Goal: Task Accomplishment & Management: Use online tool/utility

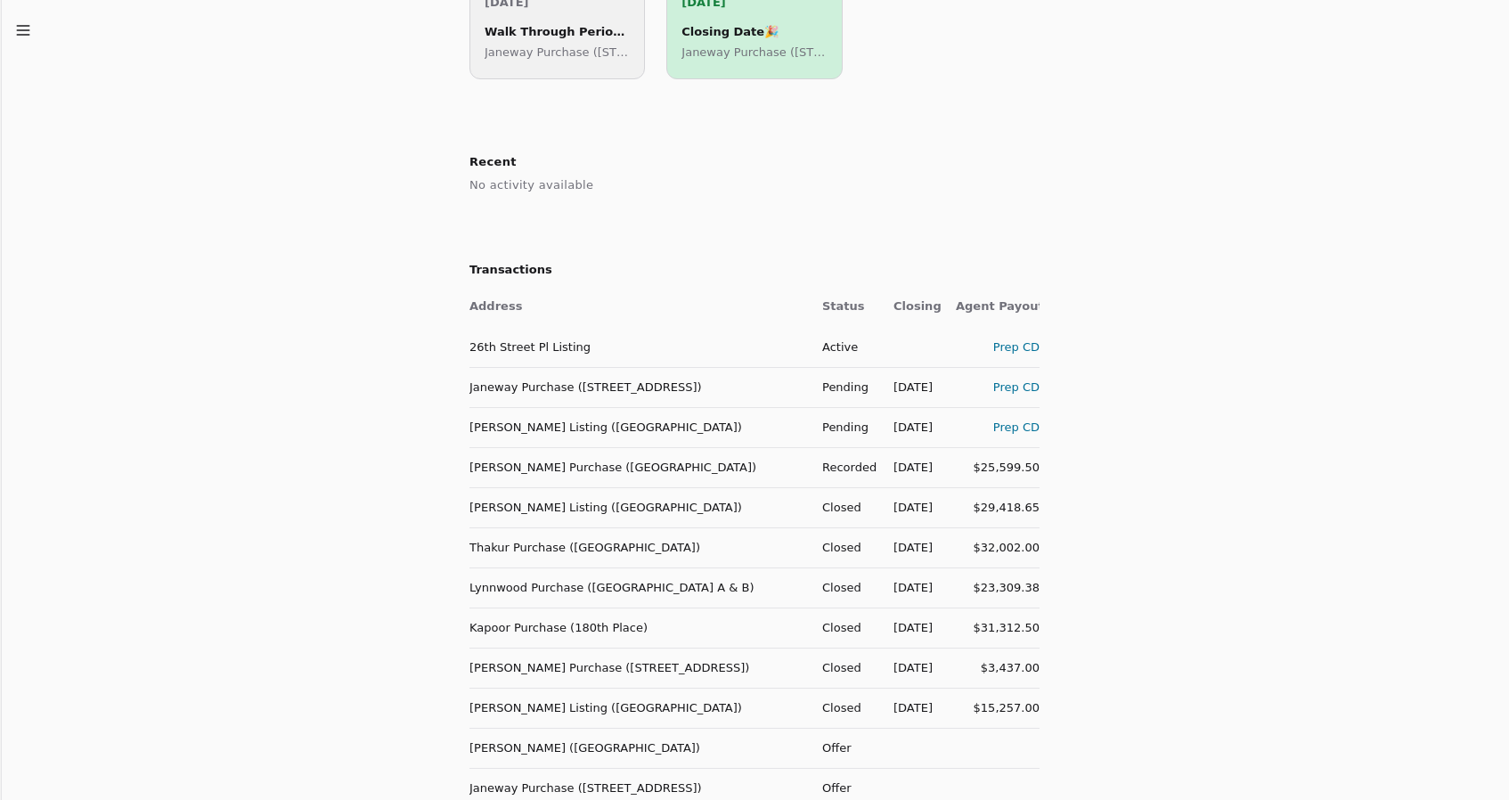
scroll to position [552, 0]
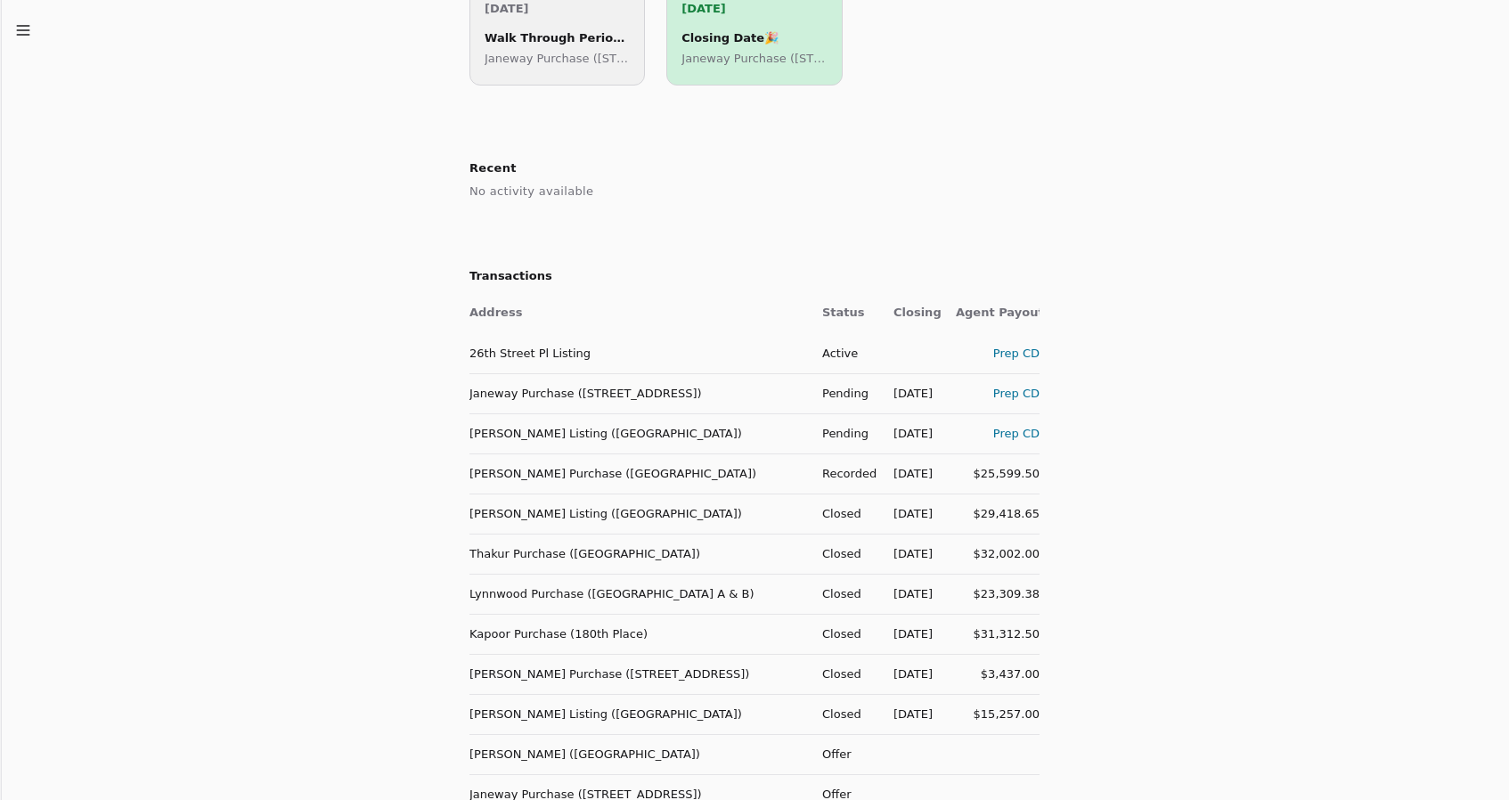
click at [1020, 392] on div "Prep CD" at bounding box center [998, 393] width 84 height 19
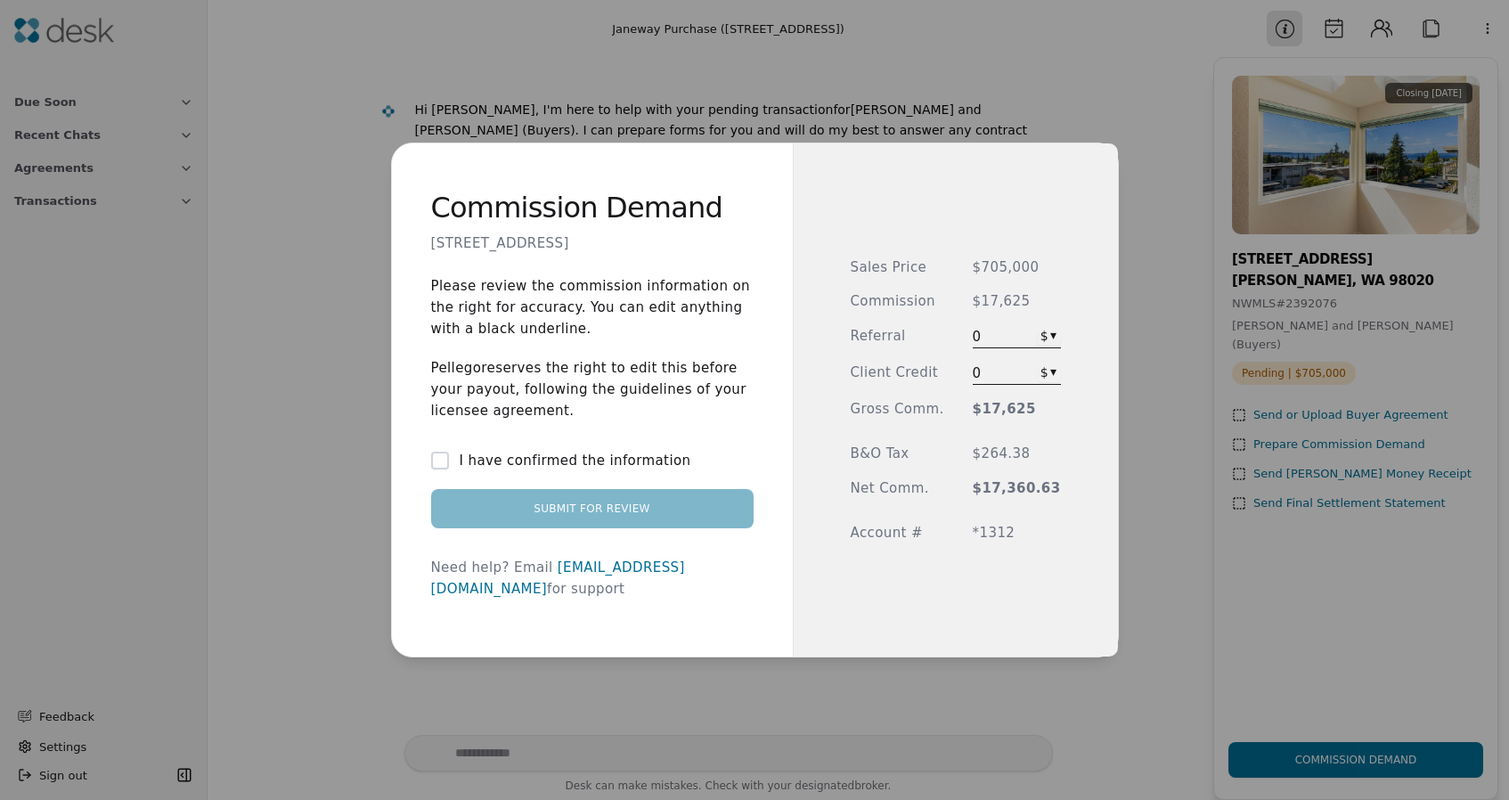
click at [448, 468] on button "I have confirmed the information" at bounding box center [440, 460] width 18 height 18
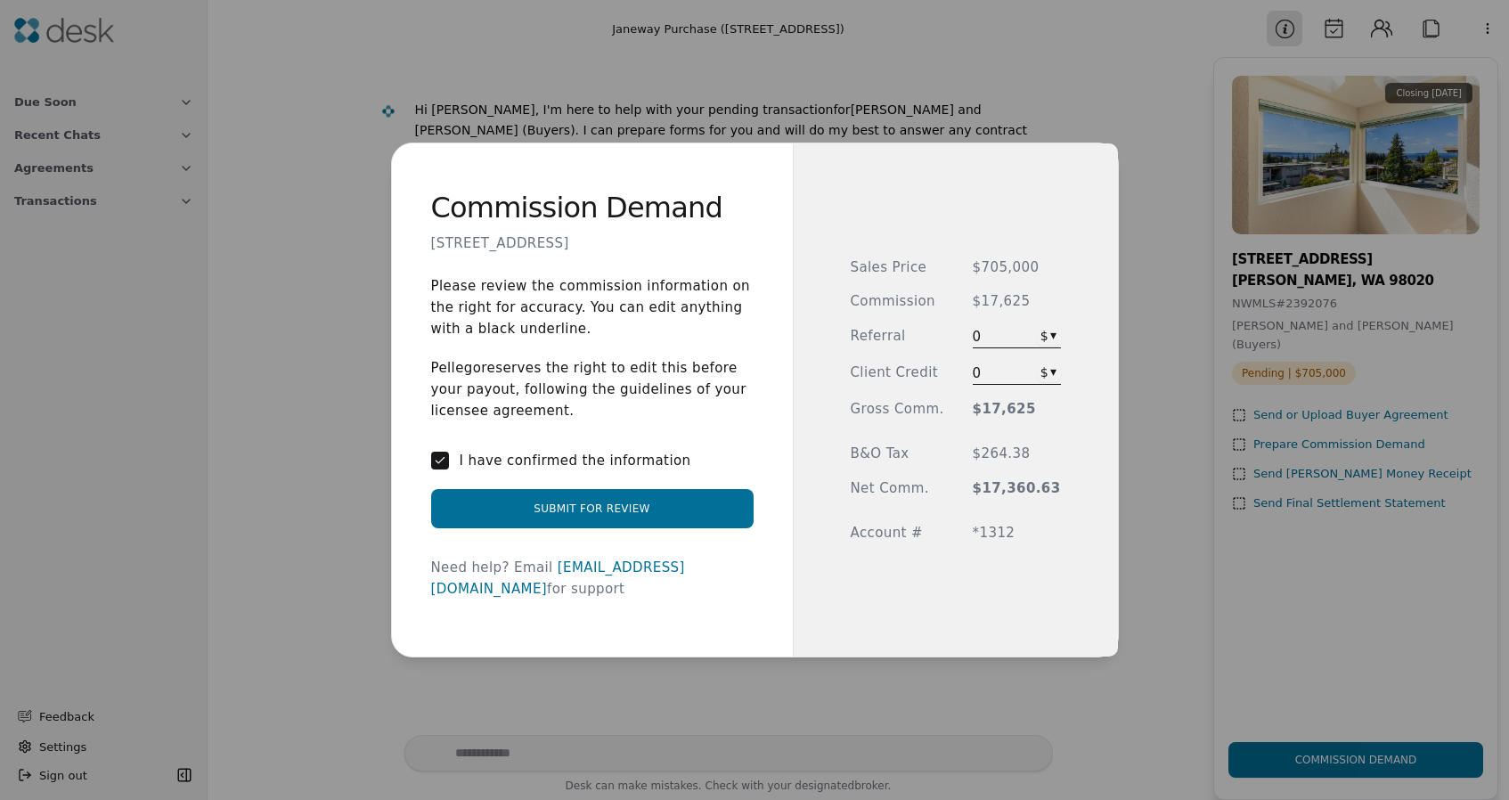
click at [573, 520] on button "Submit for Review" at bounding box center [592, 508] width 322 height 39
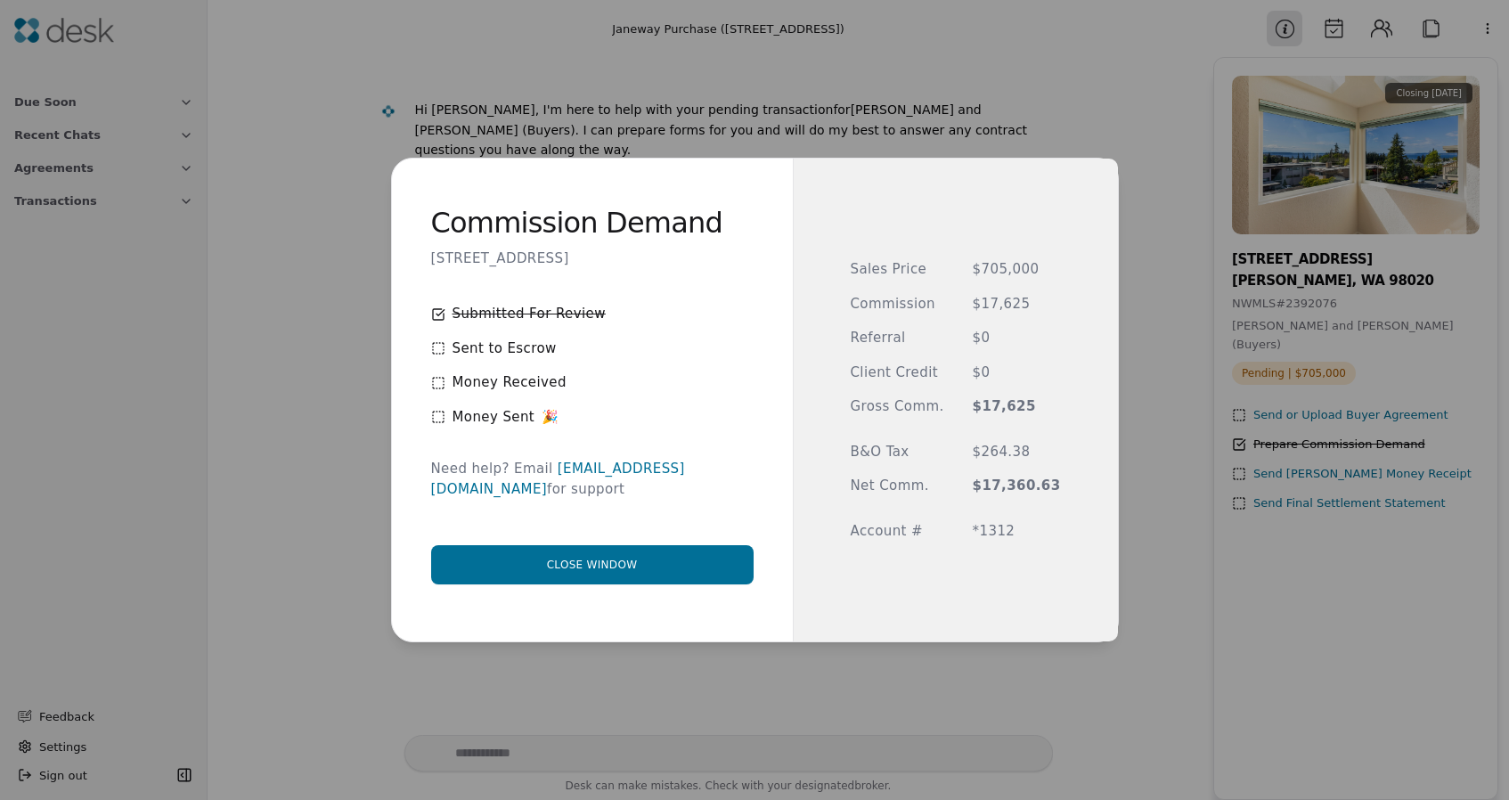
click at [578, 549] on button "Close window" at bounding box center [592, 564] width 322 height 39
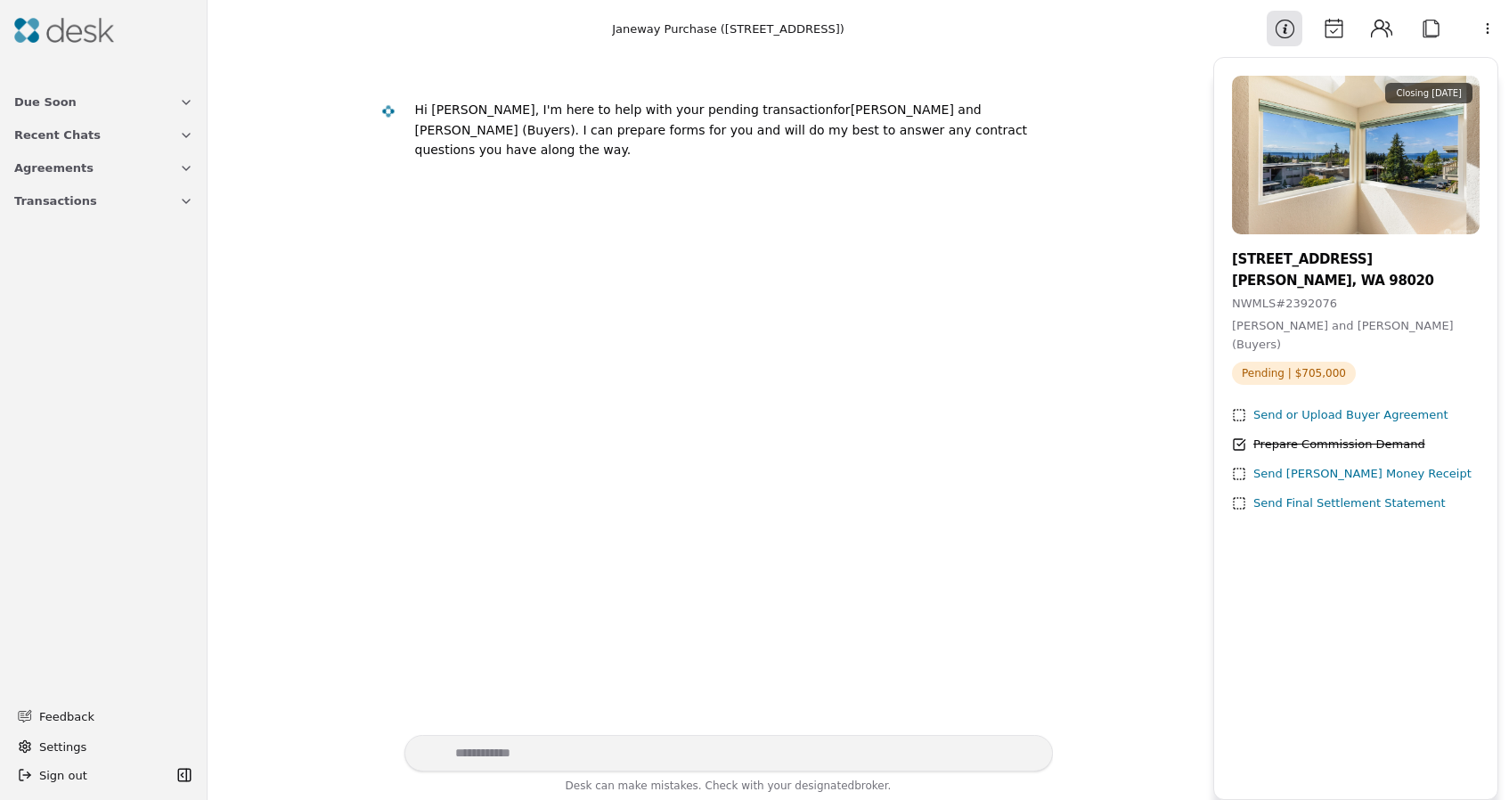
click at [57, 102] on span "Due Soon" at bounding box center [45, 102] width 62 height 19
click at [67, 36] on img at bounding box center [64, 30] width 100 height 25
